Goal: Task Accomplishment & Management: Use online tool/utility

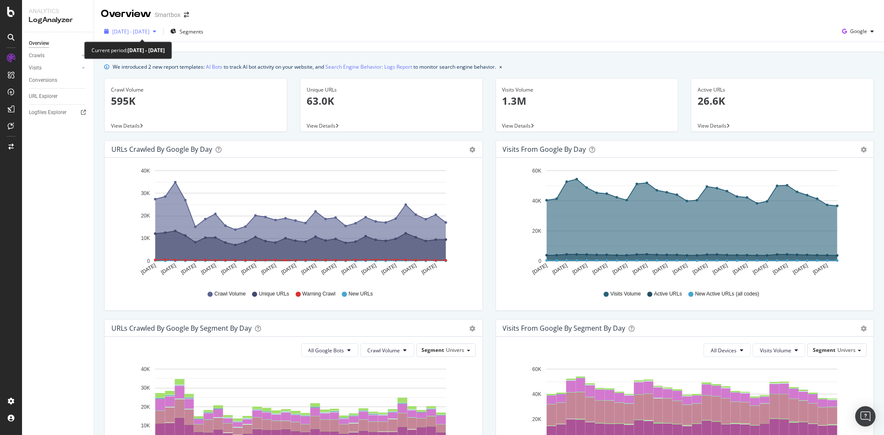
click at [150, 33] on span "2023 Sep. 29th - Oct. 28th" at bounding box center [130, 31] width 37 height 7
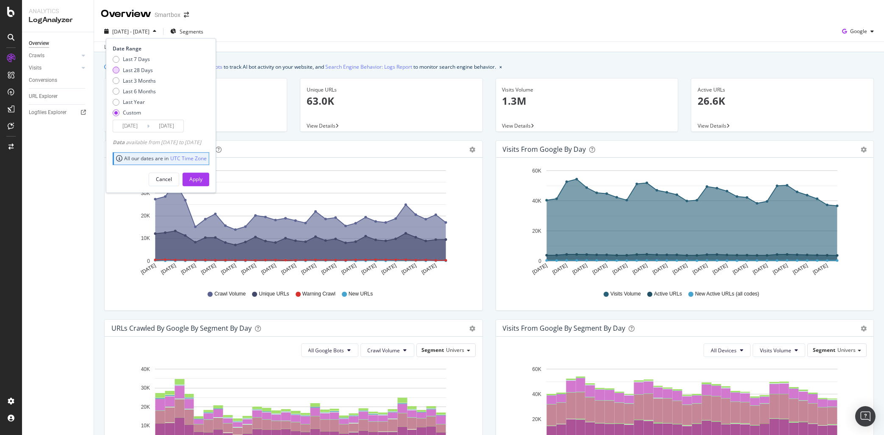
click at [144, 72] on div "Last 28 Days" at bounding box center [138, 70] width 30 height 7
type input "2025/08/19"
type input "2025/09/15"
click at [209, 183] on button "Apply" at bounding box center [196, 179] width 27 height 14
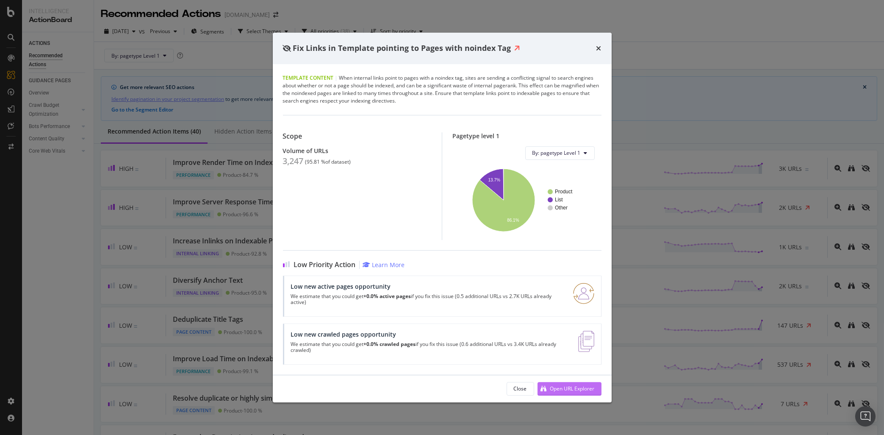
click at [546, 386] on div "Open URL Explorer" at bounding box center [566, 388] width 57 height 13
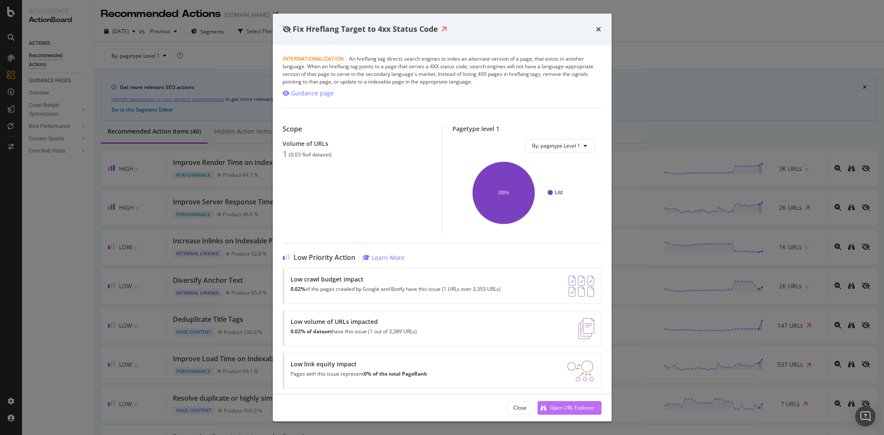
click at [584, 412] on div "Open URL Explorer" at bounding box center [566, 407] width 57 height 13
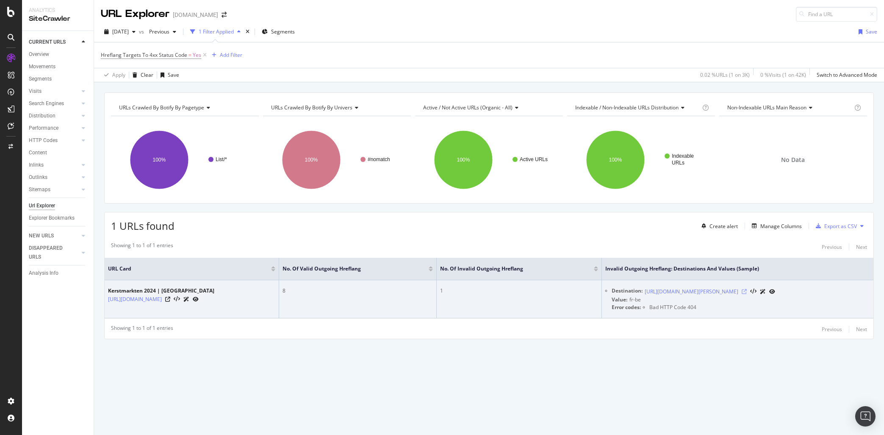
click at [747, 291] on icon at bounding box center [744, 291] width 5 height 5
